Goal: Find specific page/section: Find specific page/section

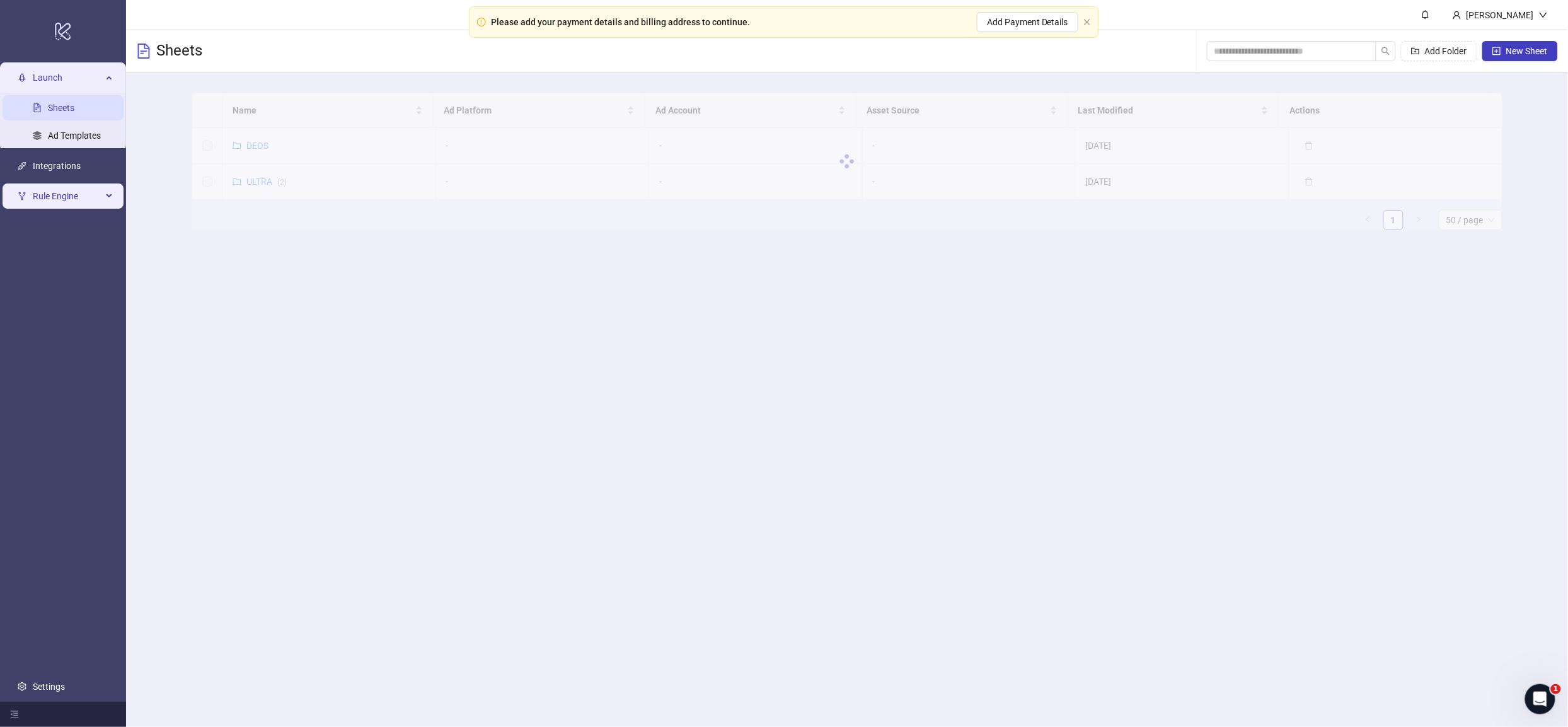
click at [57, 204] on span "Rule Engine" at bounding box center [67, 196] width 69 height 25
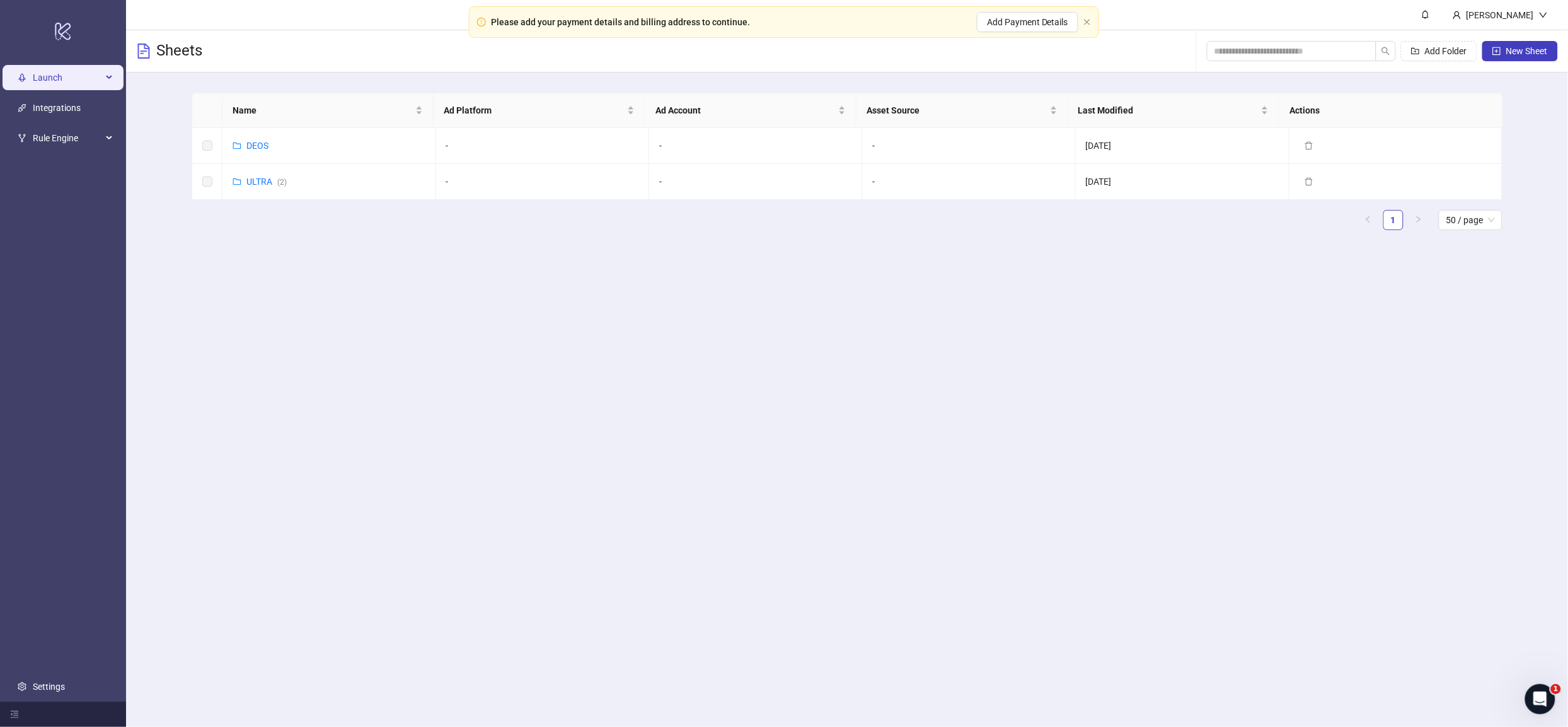
click at [69, 84] on span "Launch" at bounding box center [67, 77] width 69 height 25
click at [68, 113] on link "Sheets" at bounding box center [61, 108] width 27 height 10
click at [256, 142] on link "DEOS" at bounding box center [258, 145] width 22 height 10
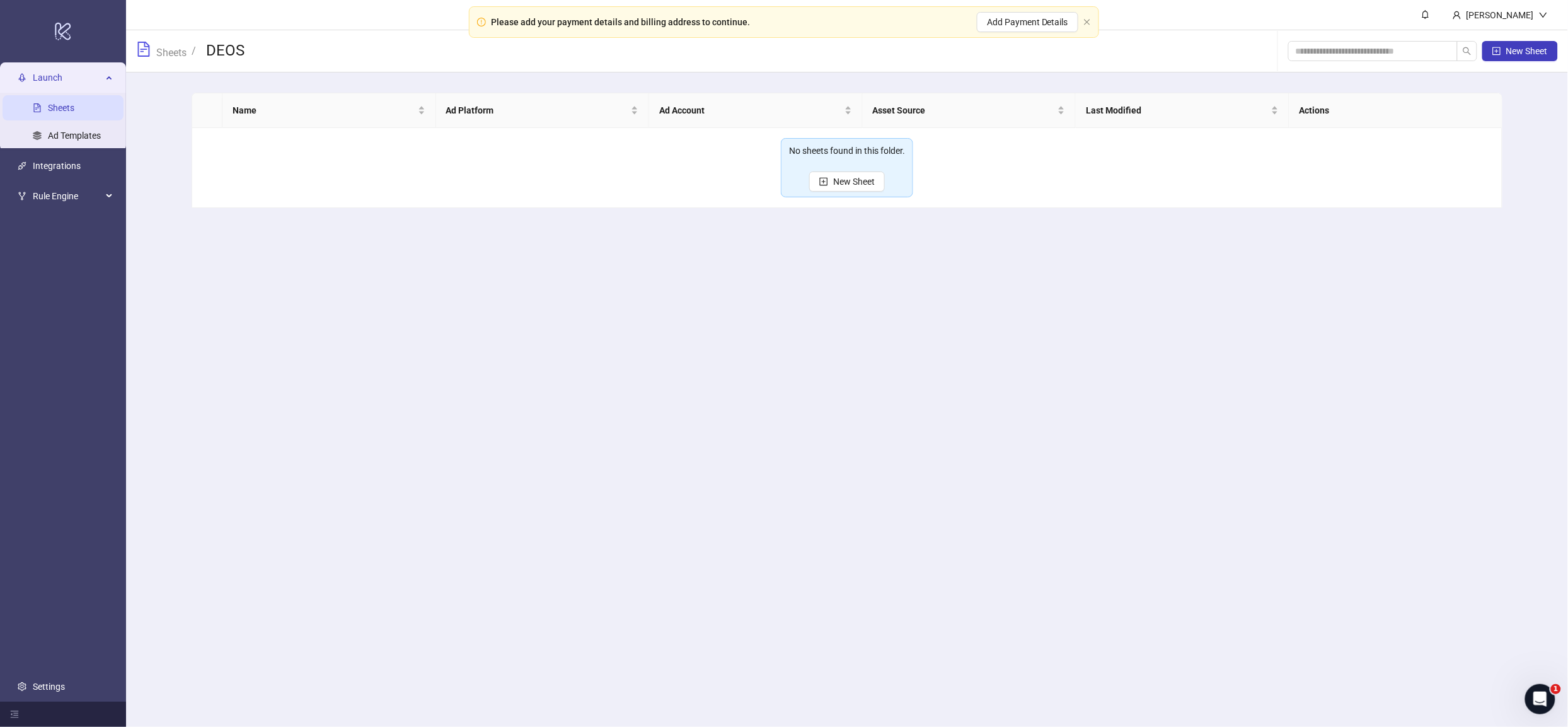
click at [55, 111] on link "Sheets" at bounding box center [61, 108] width 27 height 10
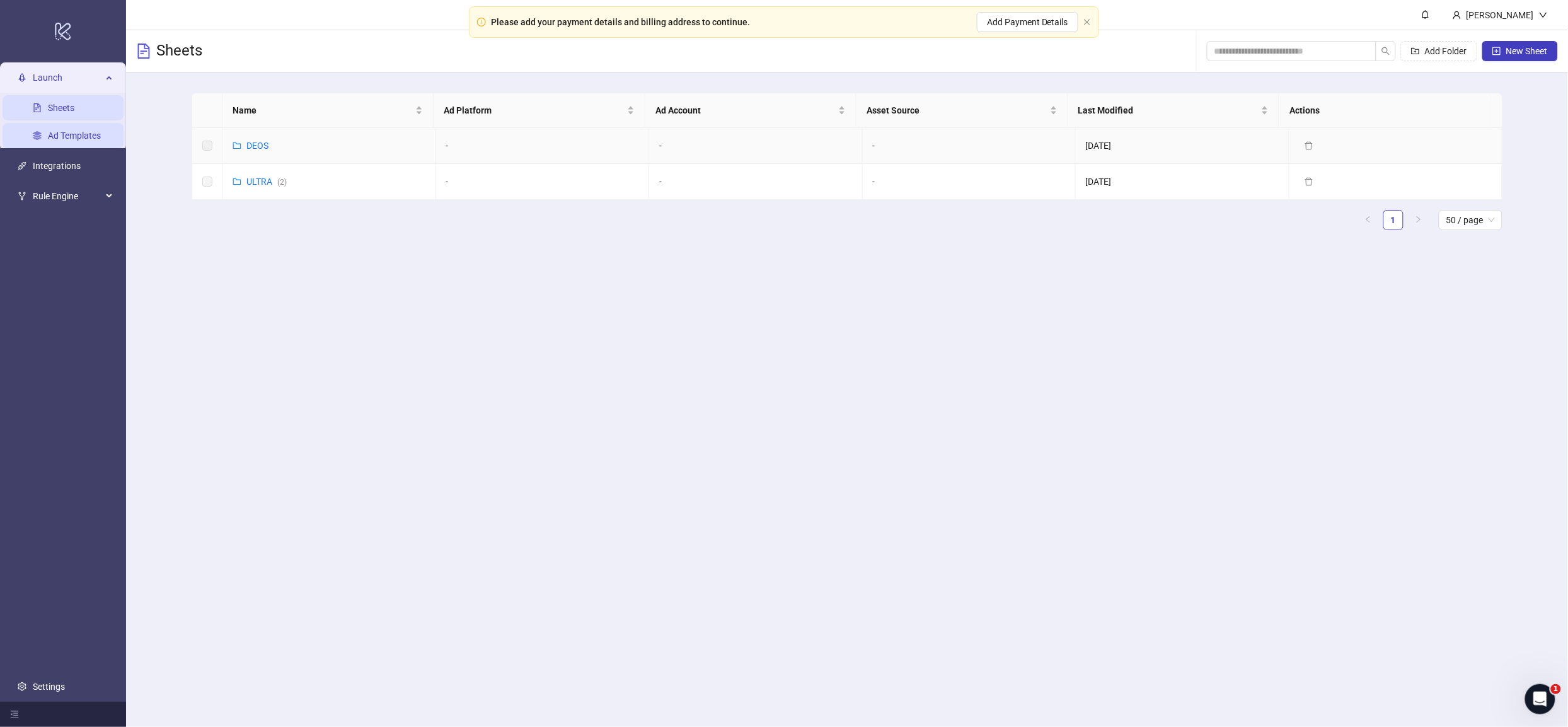
click at [55, 139] on link "Ad Templates" at bounding box center [74, 135] width 53 height 10
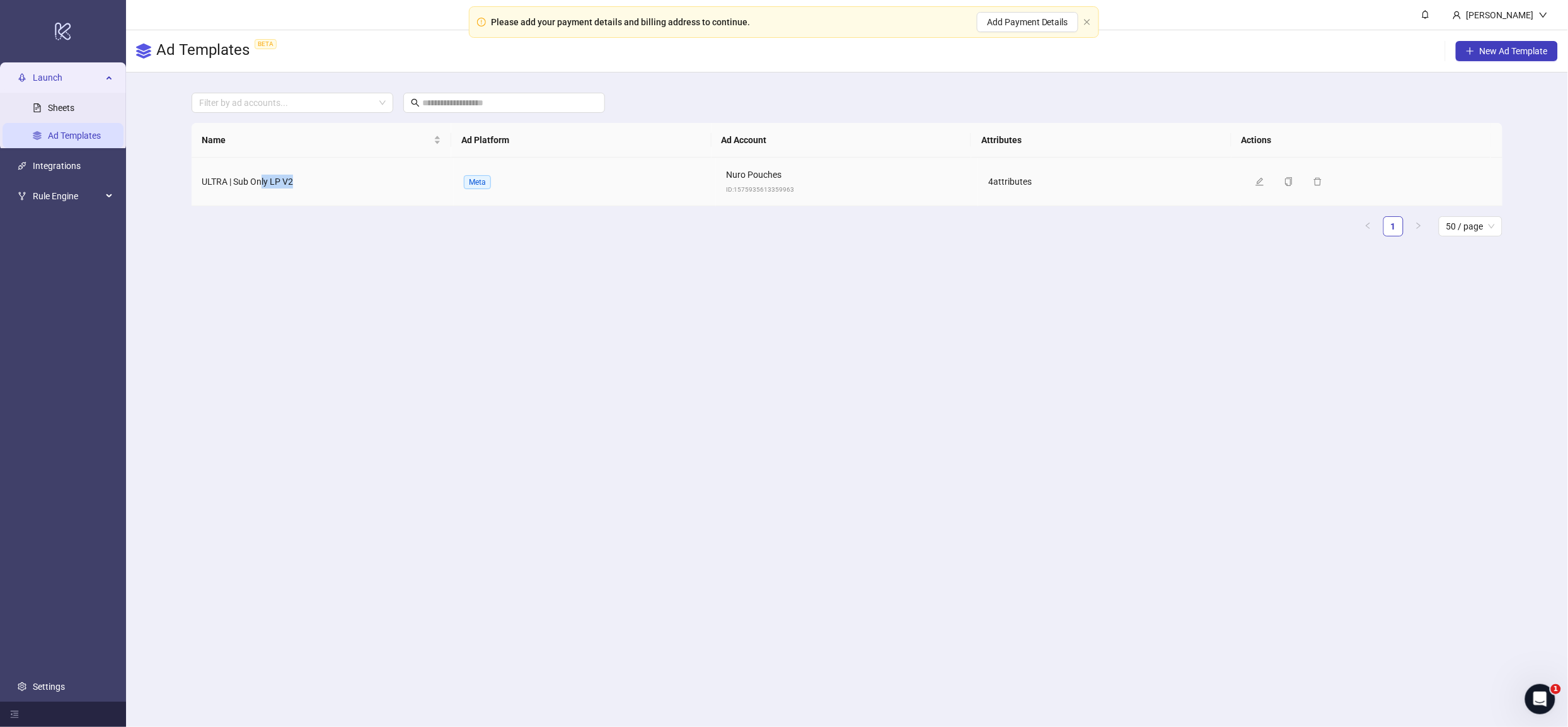
drag, startPoint x: 260, startPoint y: 184, endPoint x: 313, endPoint y: 183, distance: 53.0
click at [313, 183] on td "ULTRA | Sub Only LP V2" at bounding box center [322, 182] width 262 height 48
click at [37, 161] on link "Integrations" at bounding box center [56, 166] width 48 height 10
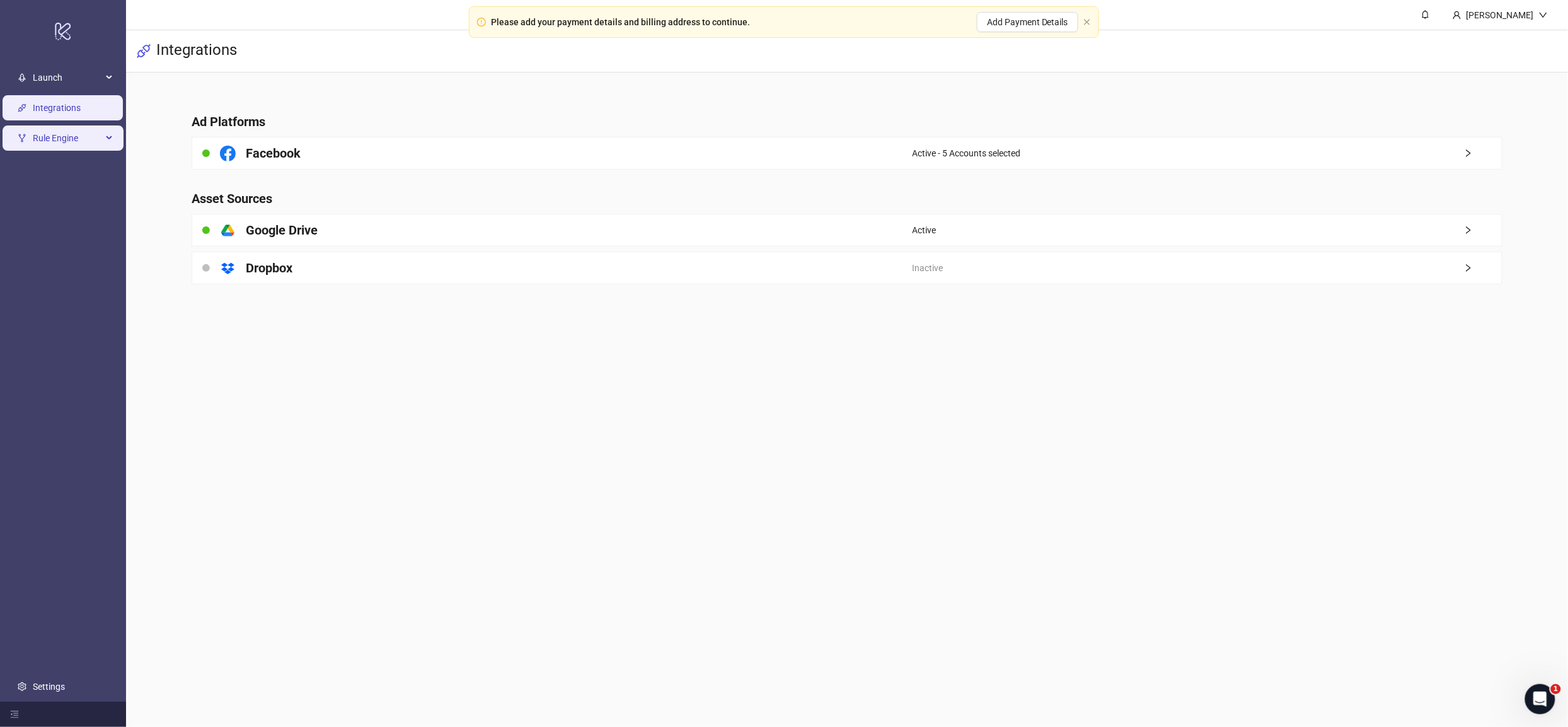
click at [70, 150] on li "Rule Engine" at bounding box center [62, 137] width 126 height 30
click at [68, 141] on span "Rule Engine" at bounding box center [67, 138] width 69 height 25
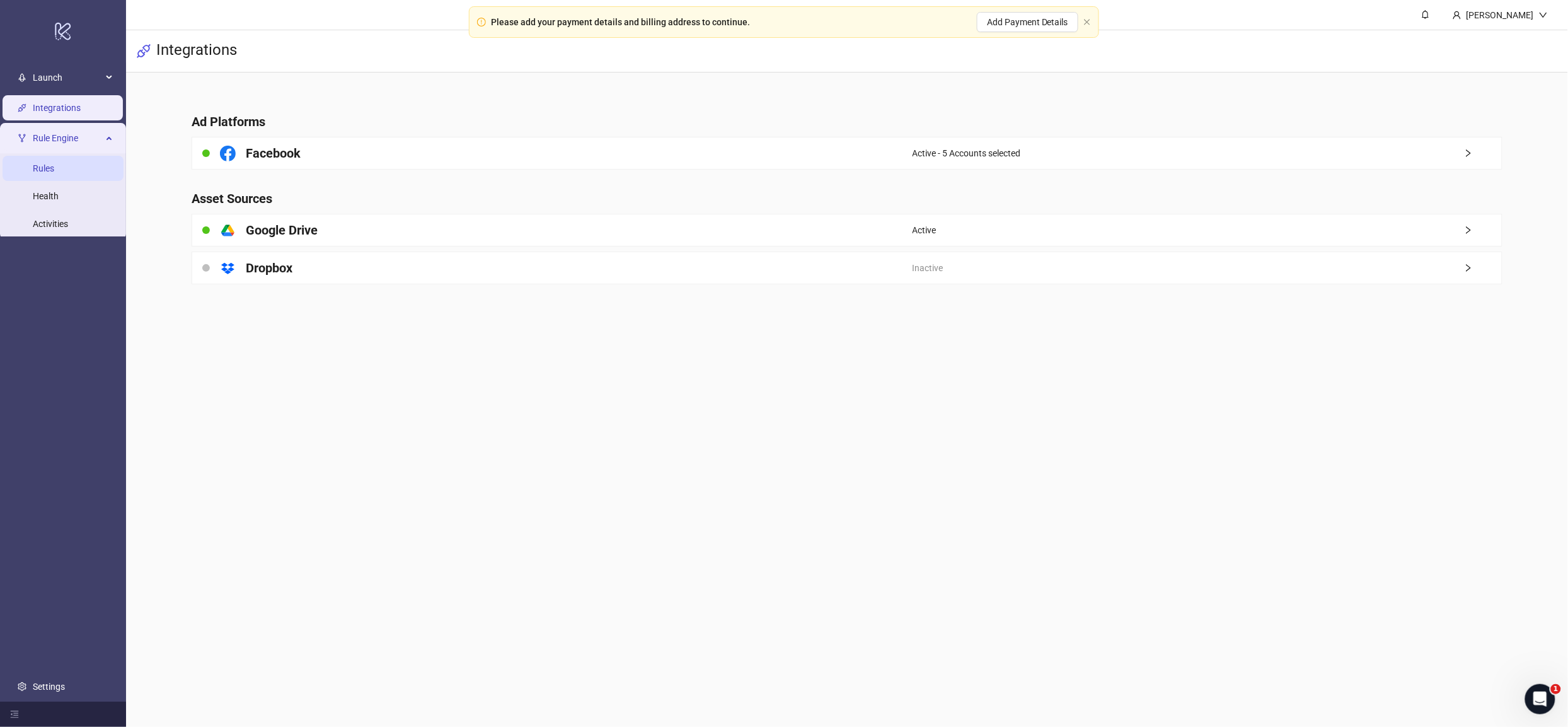
click at [54, 169] on link "Rules" at bounding box center [43, 168] width 21 height 10
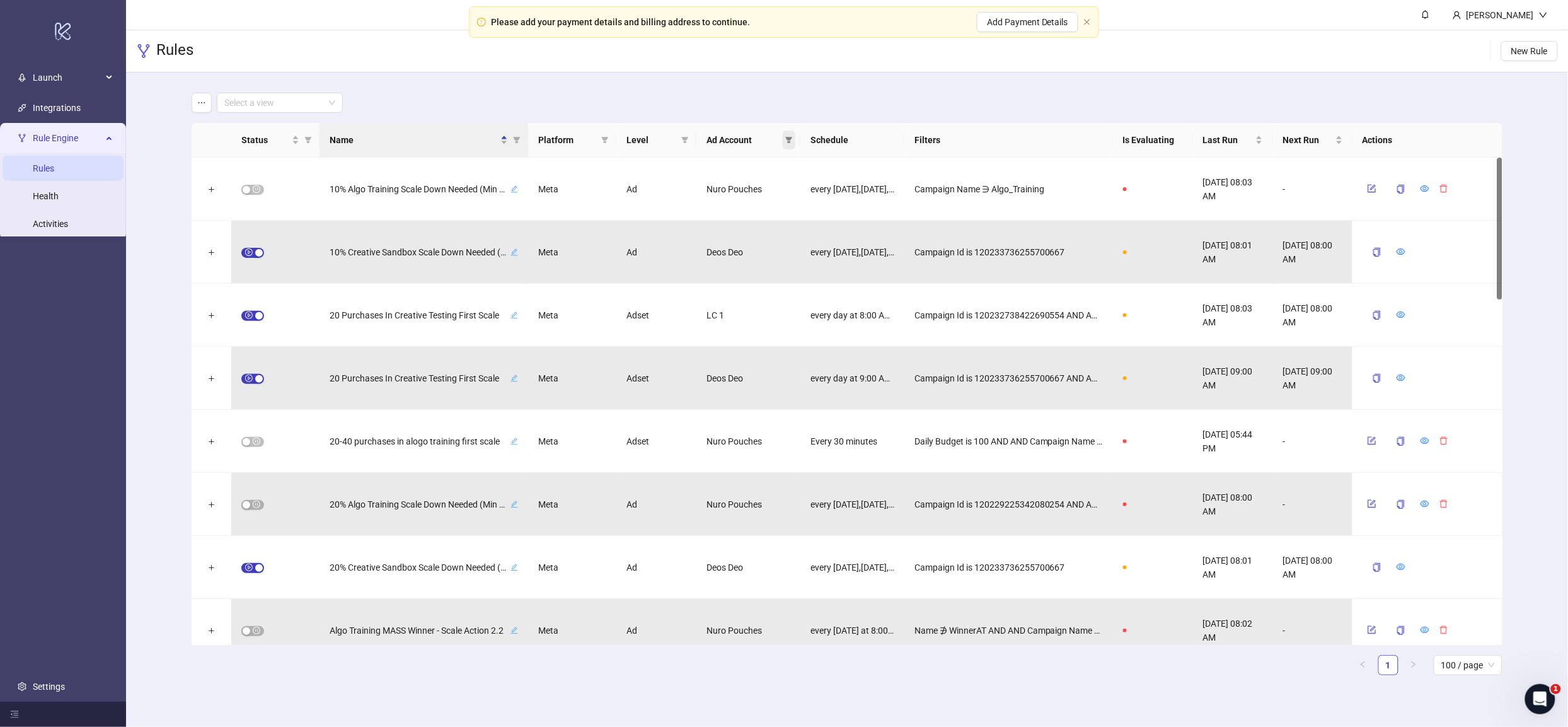
click at [795, 139] on span at bounding box center [789, 140] width 12 height 19
click at [813, 93] on div "Select a view" at bounding box center [846, 103] width 1310 height 20
